Goal: Task Accomplishment & Management: Manage account settings

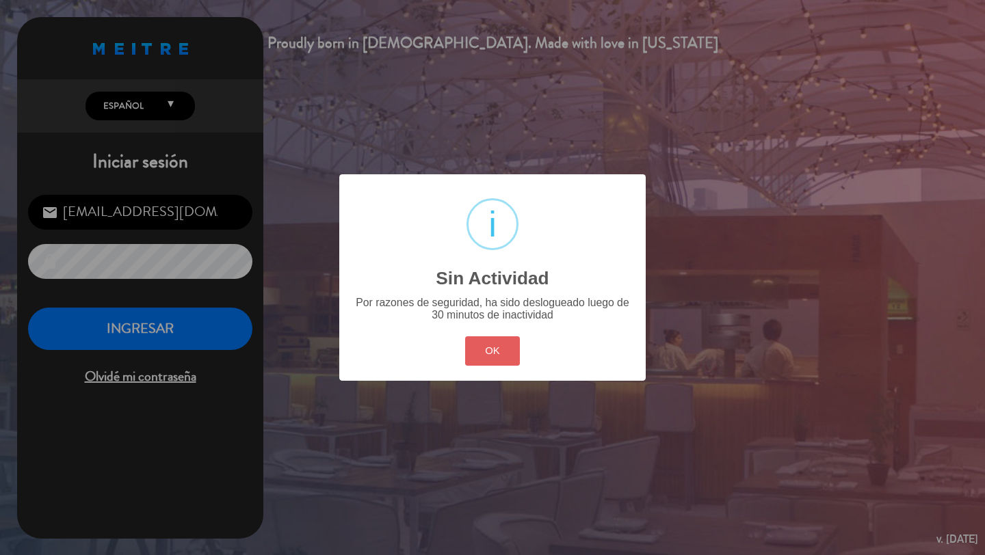
click at [471, 356] on button "OK" at bounding box center [492, 351] width 55 height 29
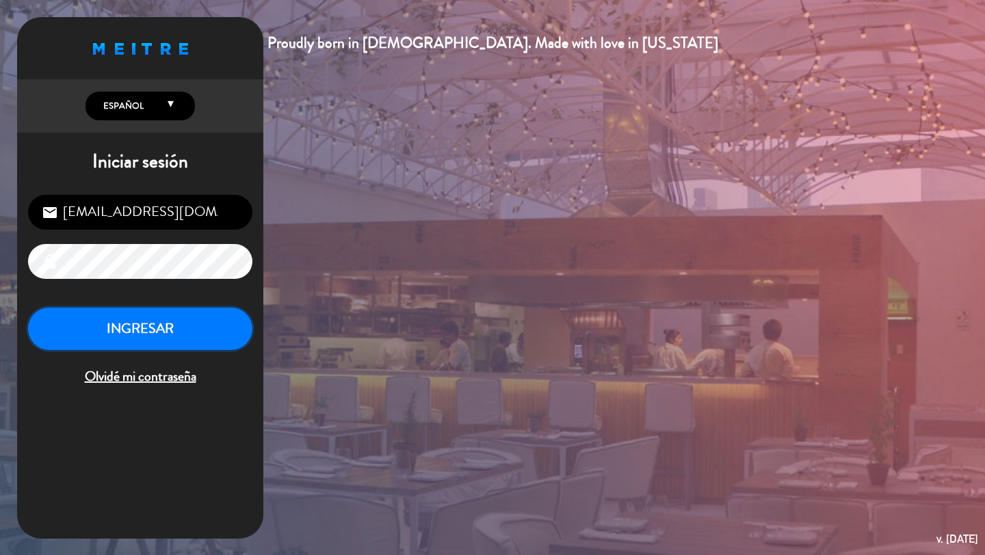
click at [191, 322] on button "INGRESAR" at bounding box center [140, 329] width 224 height 43
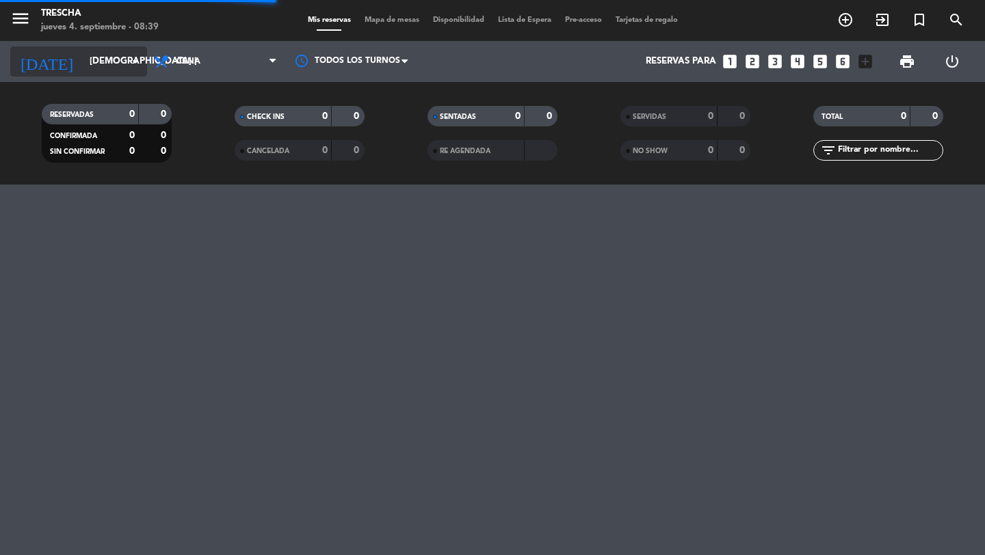
click at [102, 64] on input "[DEMOGRAPHIC_DATA] [DATE]" at bounding box center [143, 61] width 120 height 25
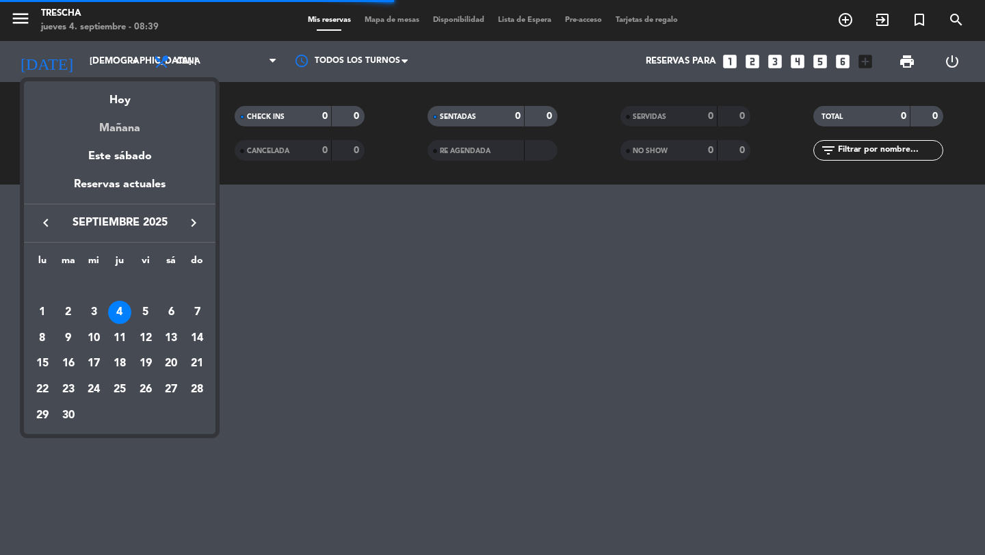
click at [122, 122] on div "Mañana" at bounding box center [120, 123] width 192 height 28
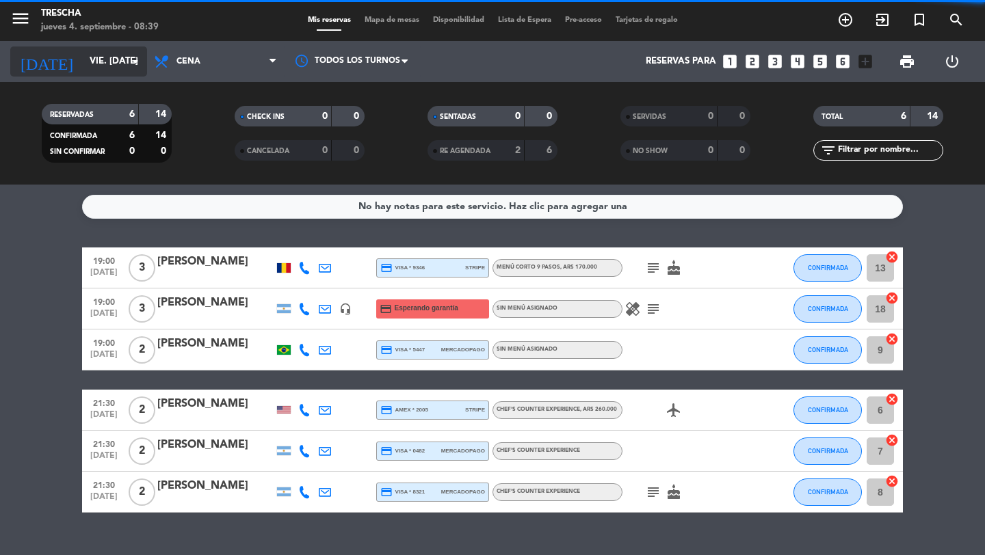
click at [122, 60] on input "vie. [DATE]" at bounding box center [143, 61] width 120 height 25
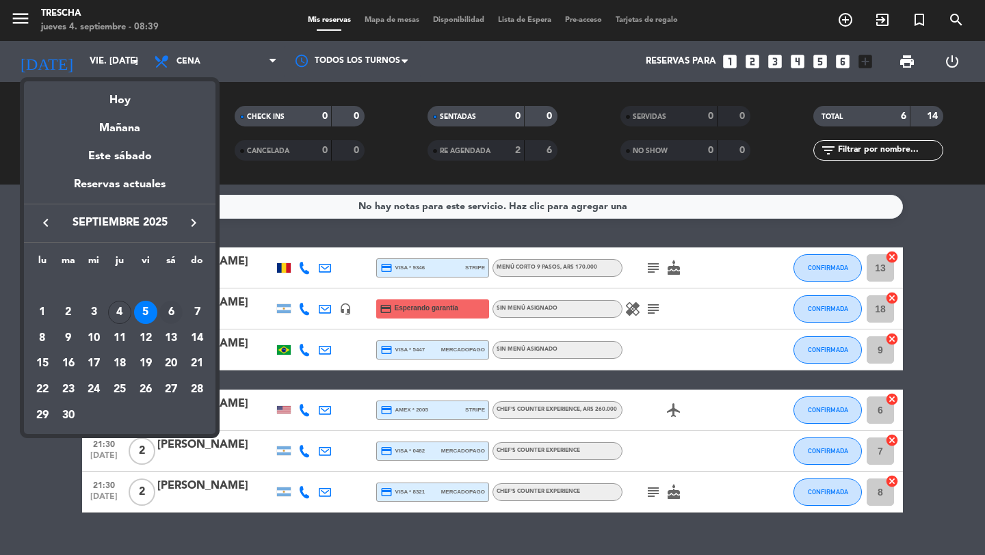
click at [175, 318] on div "6" at bounding box center [170, 312] width 23 height 23
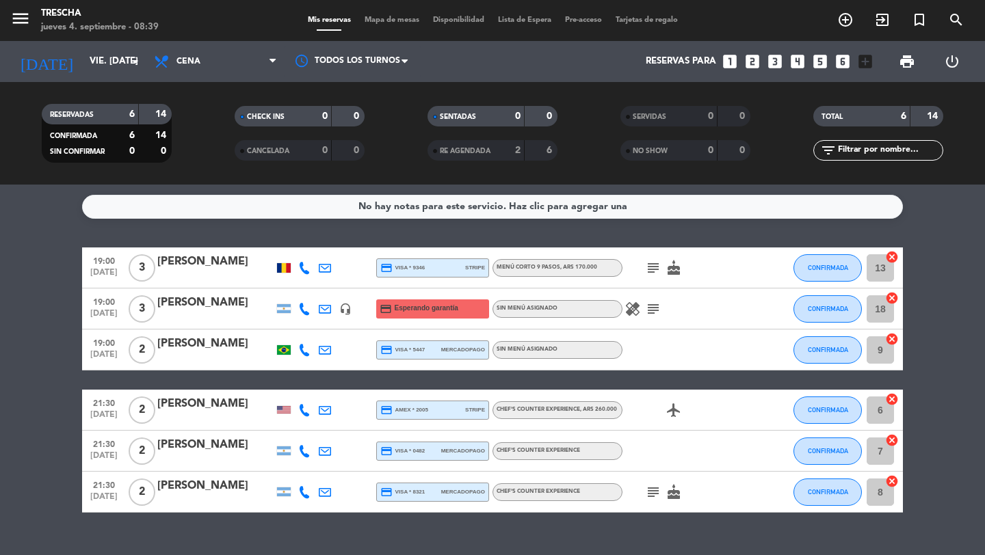
type input "sáb. [DATE]"
